Goal: Find specific page/section: Find specific page/section

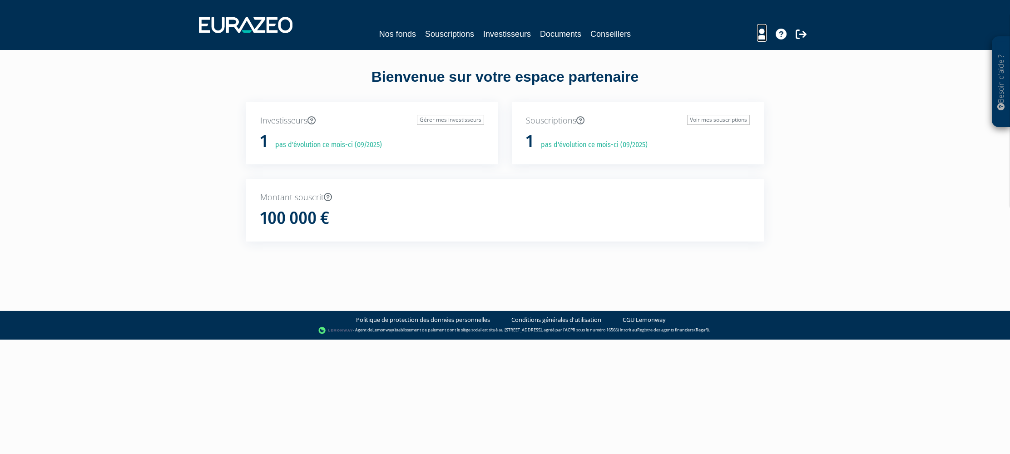
click at [761, 34] on icon at bounding box center [762, 34] width 10 height 11
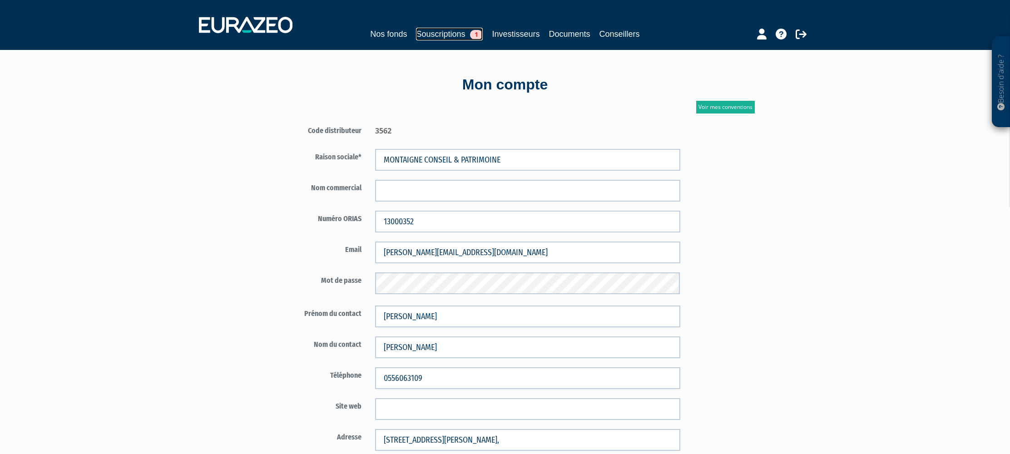
click at [476, 32] on span "1" at bounding box center [476, 35] width 13 height 10
